Goal: Information Seeking & Learning: Understand process/instructions

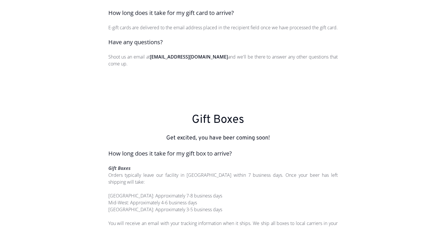
scroll to position [203, 0]
click at [353, 52] on div "How do I redeem my gift card? 1. Download or open the Tavour app for Android or…" at bounding box center [218, 16] width 323 height 129
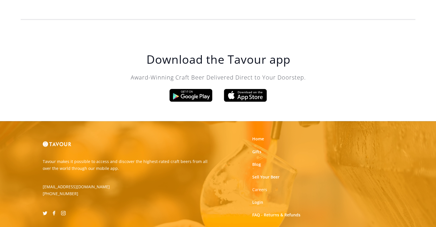
scroll to position [947, 0]
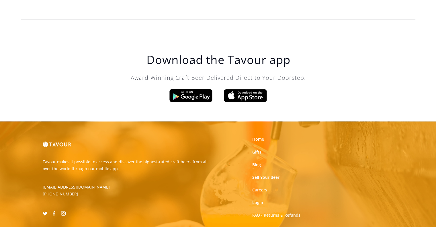
click at [257, 212] on link "FAQ - Returns & Refunds" at bounding box center [276, 215] width 48 height 6
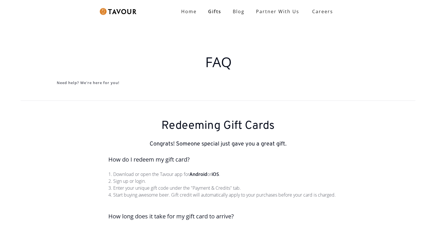
scroll to position [59, 0]
click at [188, 11] on strong "Home" at bounding box center [188, 11] width 15 height 6
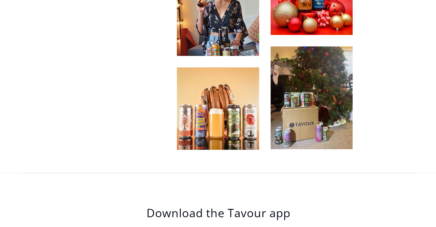
scroll to position [1737, 0]
